Goal: Find specific page/section: Find specific page/section

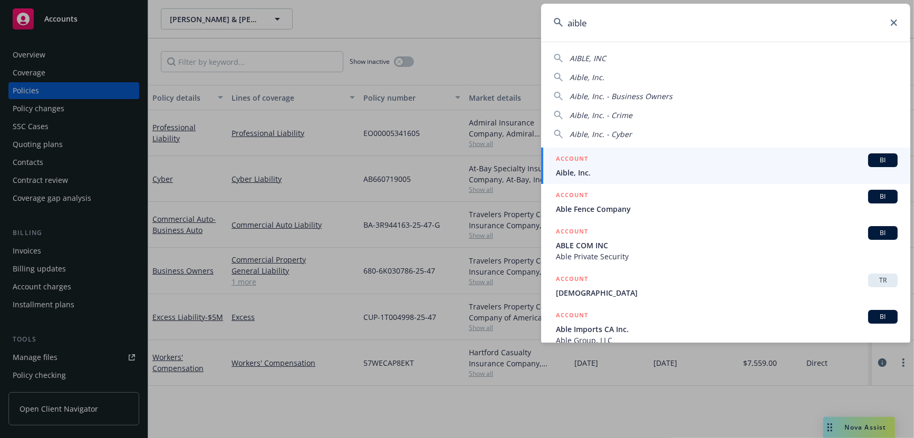
type input "aible"
click at [603, 166] on div "ACCOUNT BI" at bounding box center [727, 160] width 342 height 14
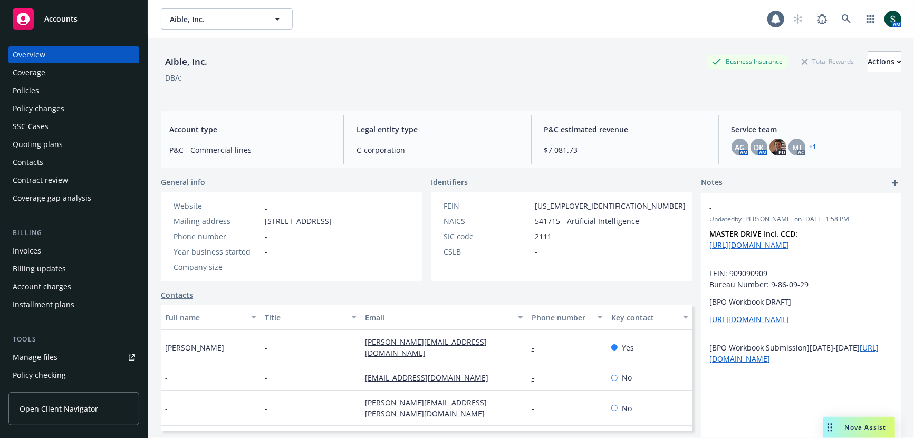
click at [66, 95] on div "Policies" at bounding box center [74, 90] width 122 height 17
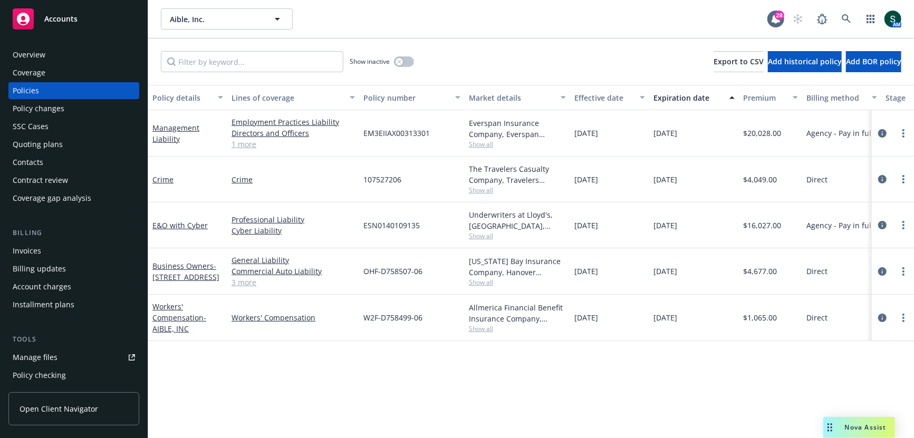
click at [871, 431] on span "Nova Assist" at bounding box center [866, 427] width 42 height 9
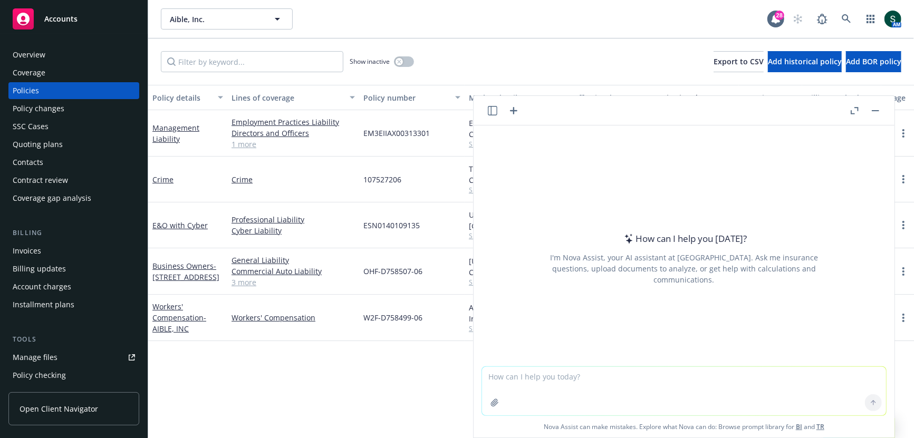
click at [856, 107] on icon "button" at bounding box center [856, 109] width 4 height 4
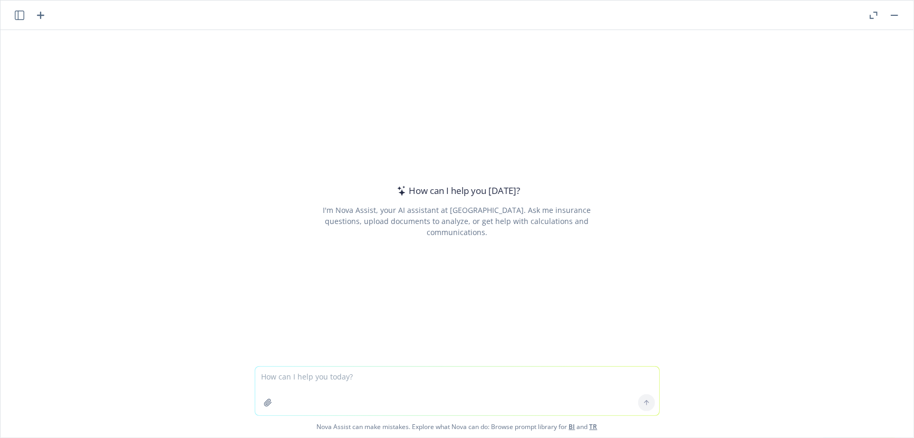
click at [893, 6] on header at bounding box center [457, 16] width 913 height 30
click at [893, 12] on button "button" at bounding box center [894, 15] width 13 height 13
